Goal: Navigation & Orientation: Understand site structure

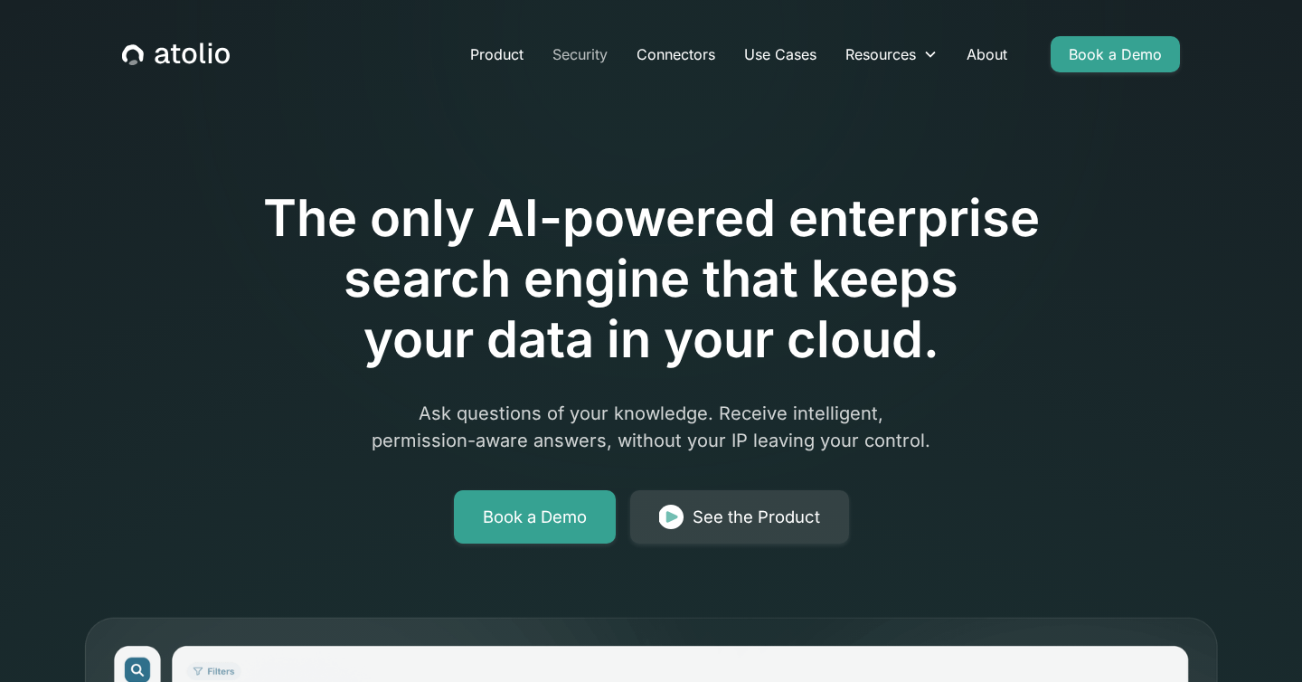
click at [574, 60] on link "Security" at bounding box center [580, 54] width 84 height 36
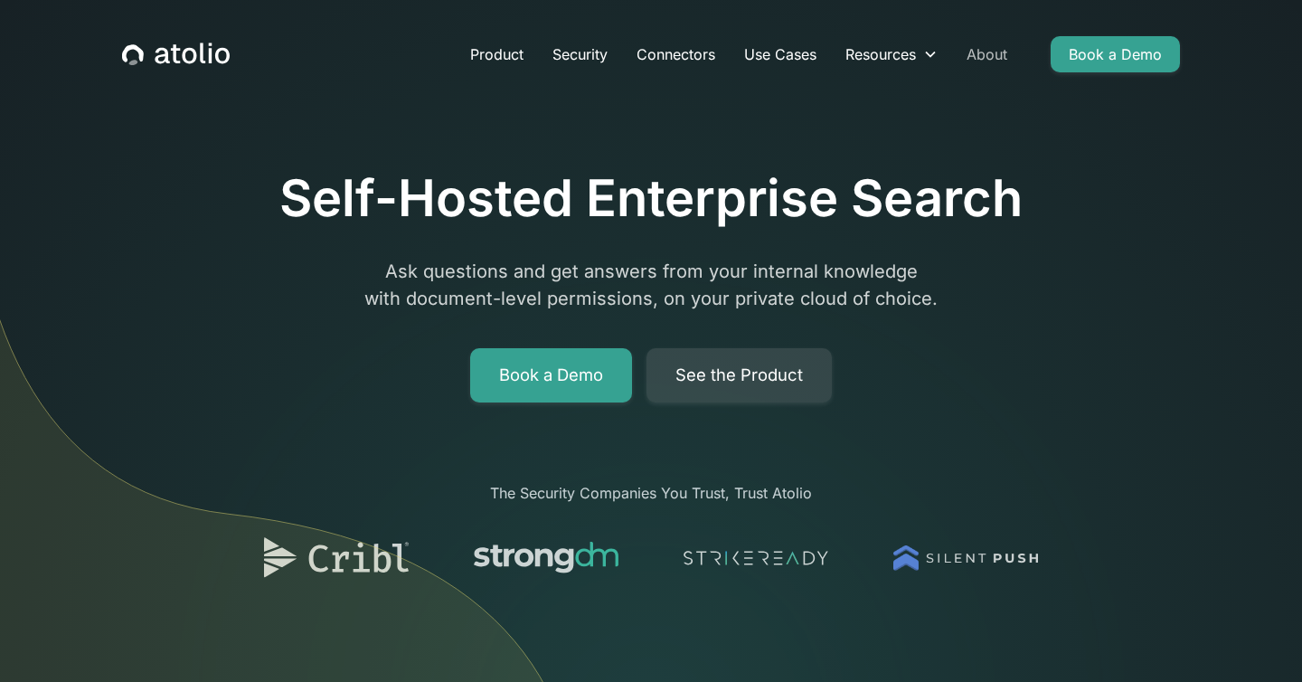
click at [987, 42] on link "About" at bounding box center [987, 54] width 70 height 36
